Goal: Task Accomplishment & Management: Manage account settings

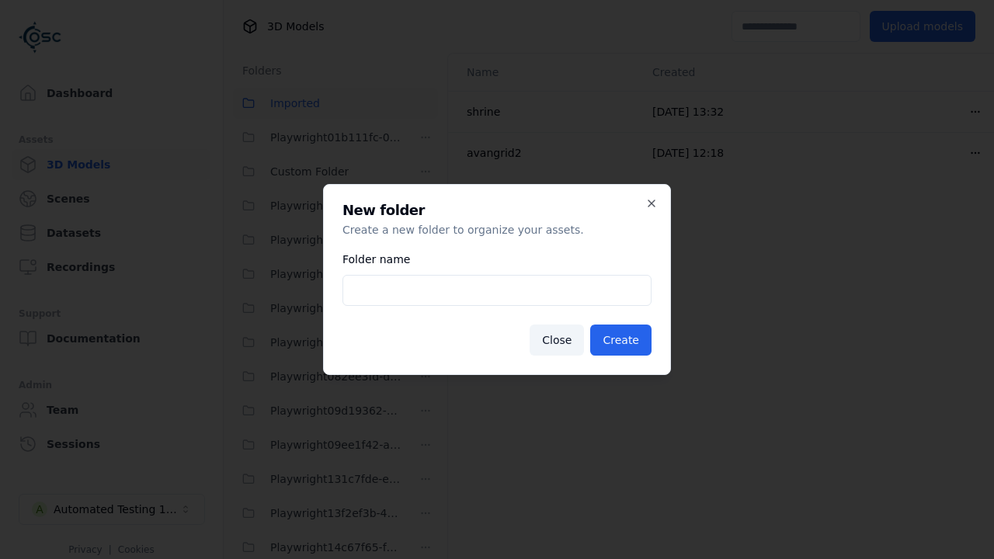
scroll to position [4169, 0]
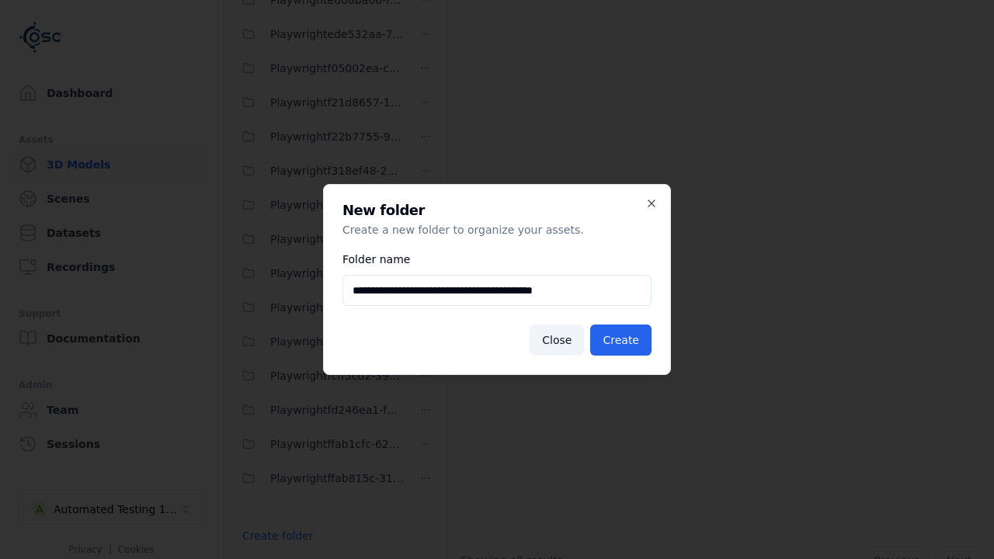
type input "**********"
click at [623, 340] on button "Create" at bounding box center [620, 340] width 61 height 31
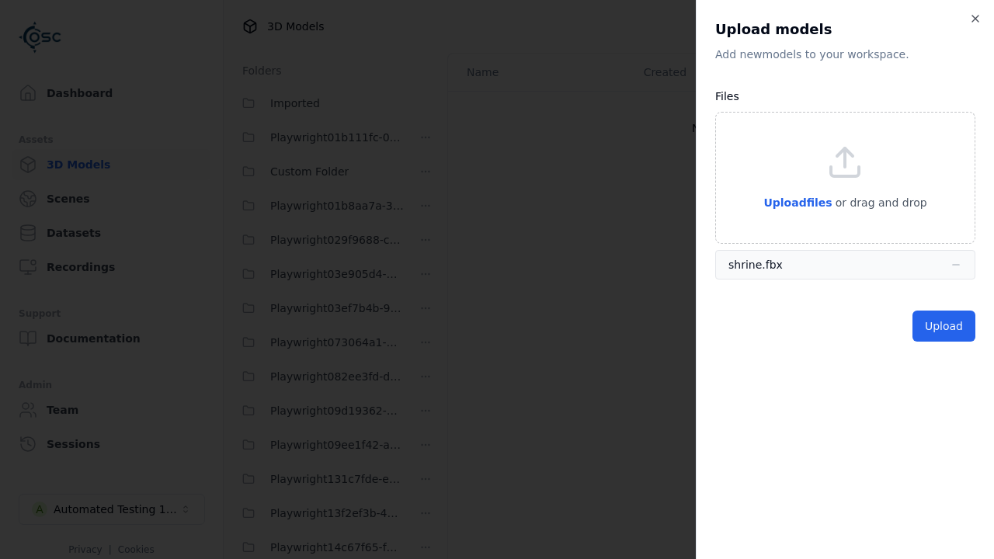
click at [946, 326] on button "Upload" at bounding box center [943, 326] width 63 height 31
